Goal: Task Accomplishment & Management: Manage account settings

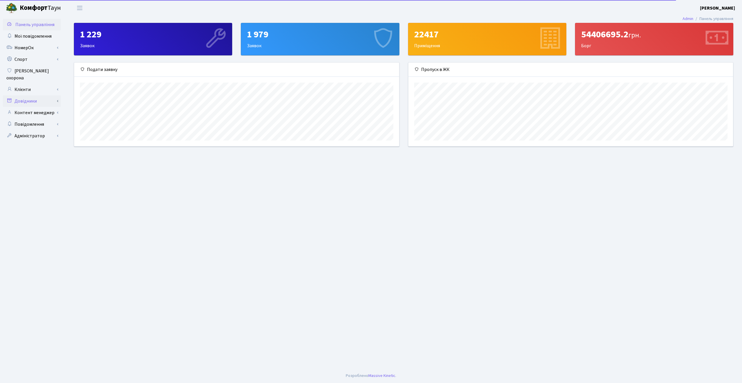
scroll to position [84, 324]
click at [26, 98] on link "Довідники" at bounding box center [32, 101] width 58 height 12
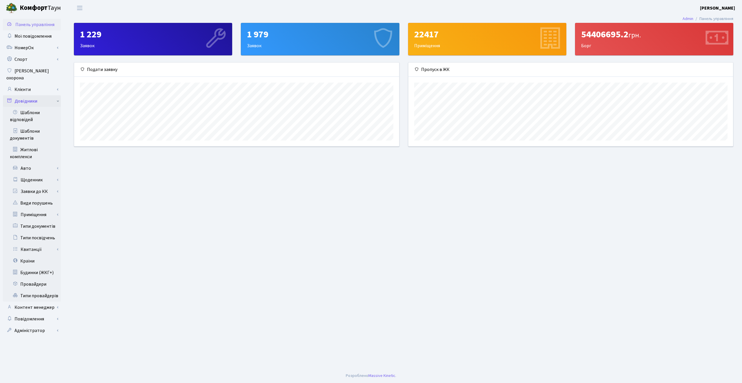
click at [31, 95] on link "Довідники" at bounding box center [32, 101] width 58 height 12
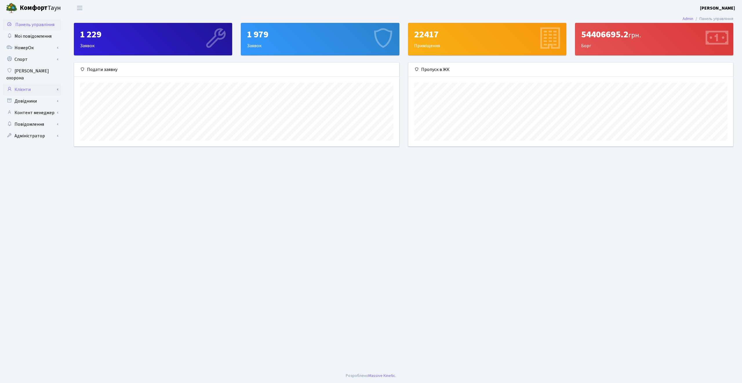
click at [30, 84] on link "Клієнти" at bounding box center [32, 90] width 58 height 12
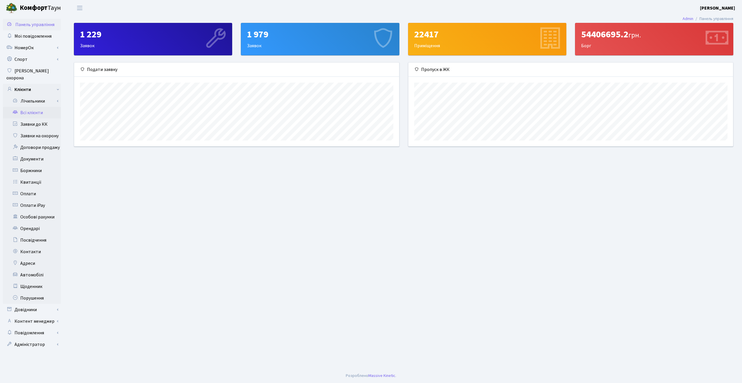
click at [32, 107] on link "Всі клієнти" at bounding box center [32, 113] width 58 height 12
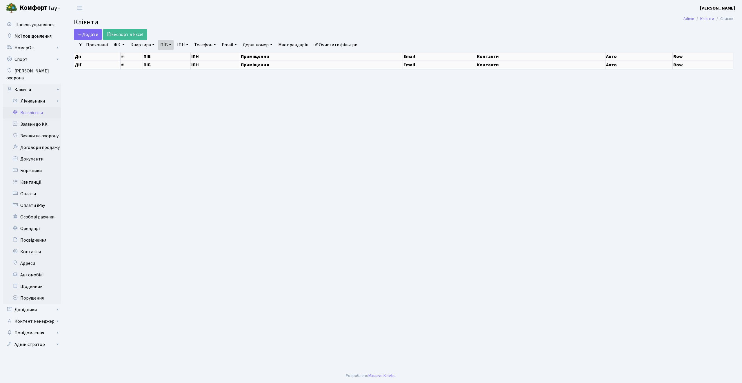
select select "25"
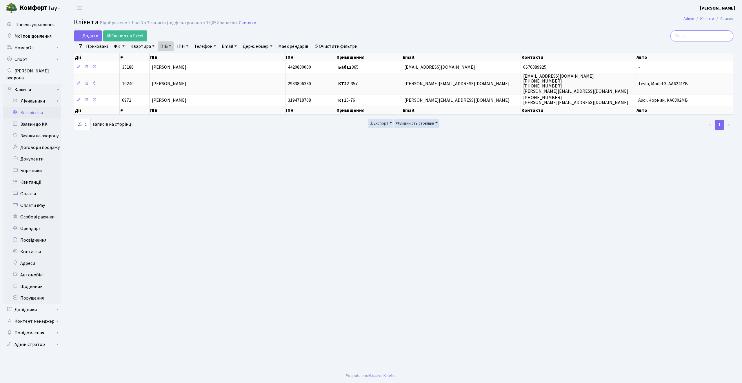
click at [697, 34] on input "search" at bounding box center [701, 35] width 63 height 11
paste input "Валесюк Ніна Михайлівна"
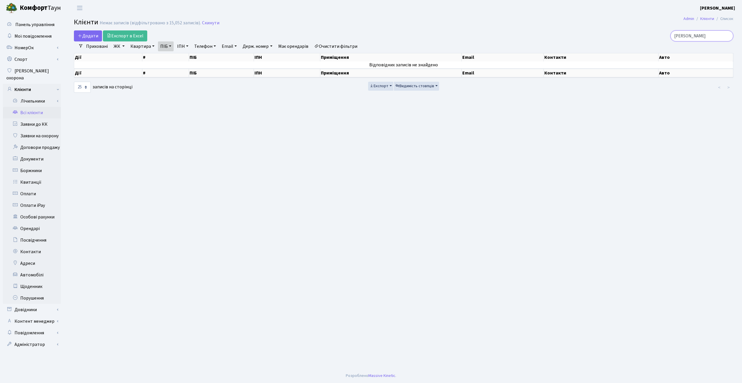
type input "Валесюк Ніна Михайлівна"
click at [352, 44] on link "Очистити фільтри" at bounding box center [336, 46] width 48 height 10
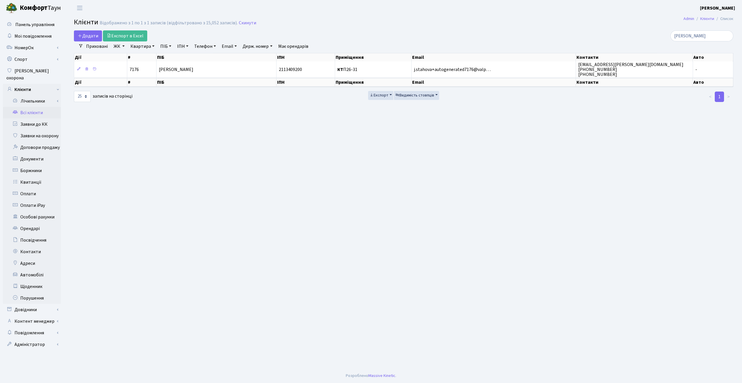
click at [94, 45] on link "Приховані" at bounding box center [97, 46] width 26 height 10
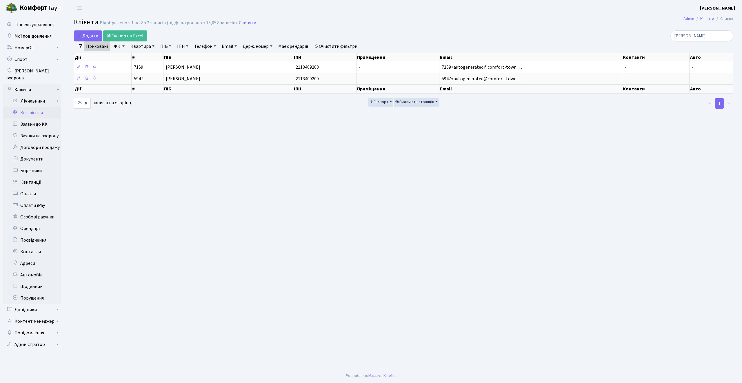
click at [94, 45] on link "Приховані" at bounding box center [97, 46] width 26 height 10
